Goal: Find specific page/section: Find specific page/section

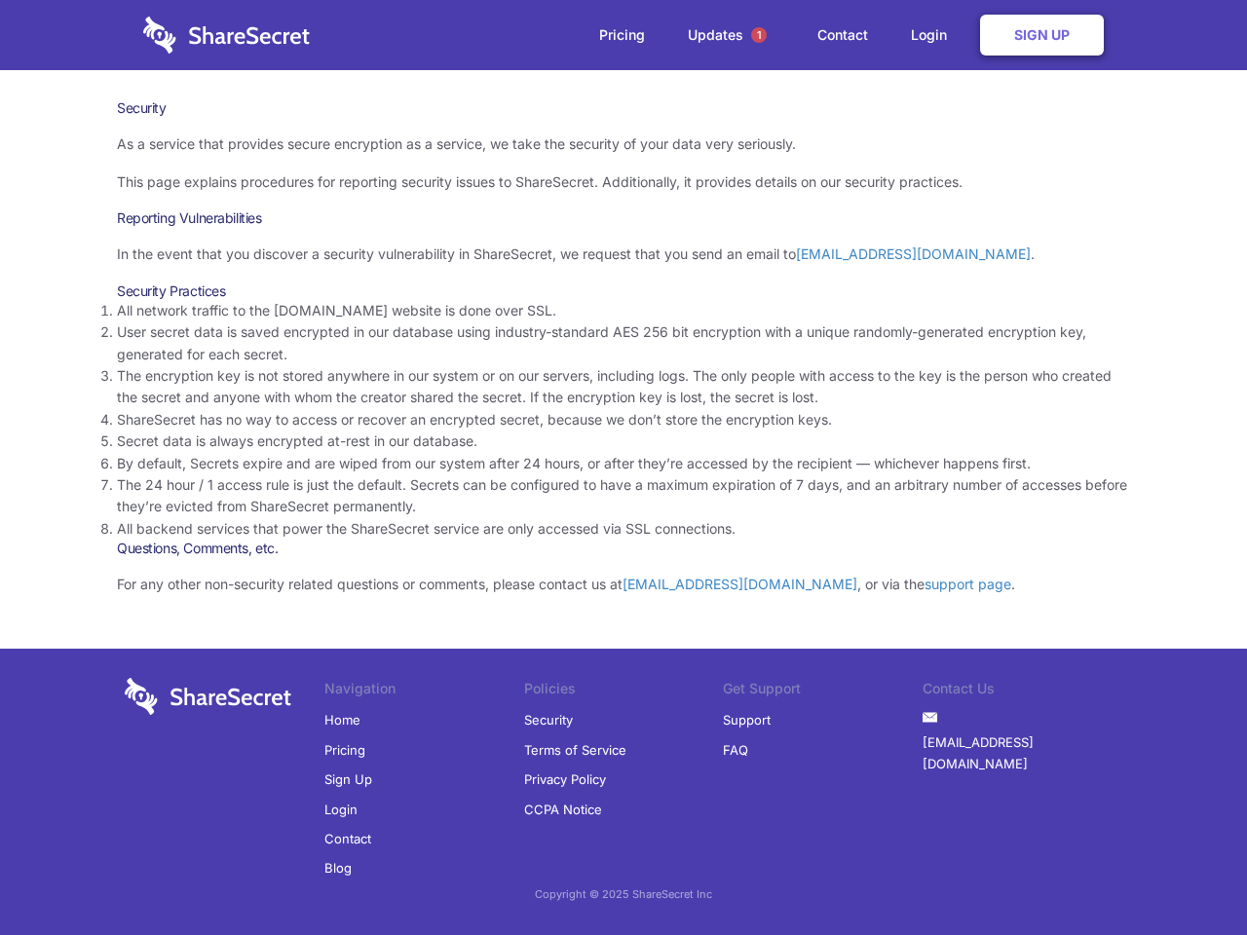
click at [624, 468] on li "By default, Secrets expire and are wiped from our system after 24 hours, or aft…" at bounding box center [623, 463] width 1013 height 21
click at [759, 35] on span "1" at bounding box center [759, 35] width 16 height 16
